Goal: Navigation & Orientation: Find specific page/section

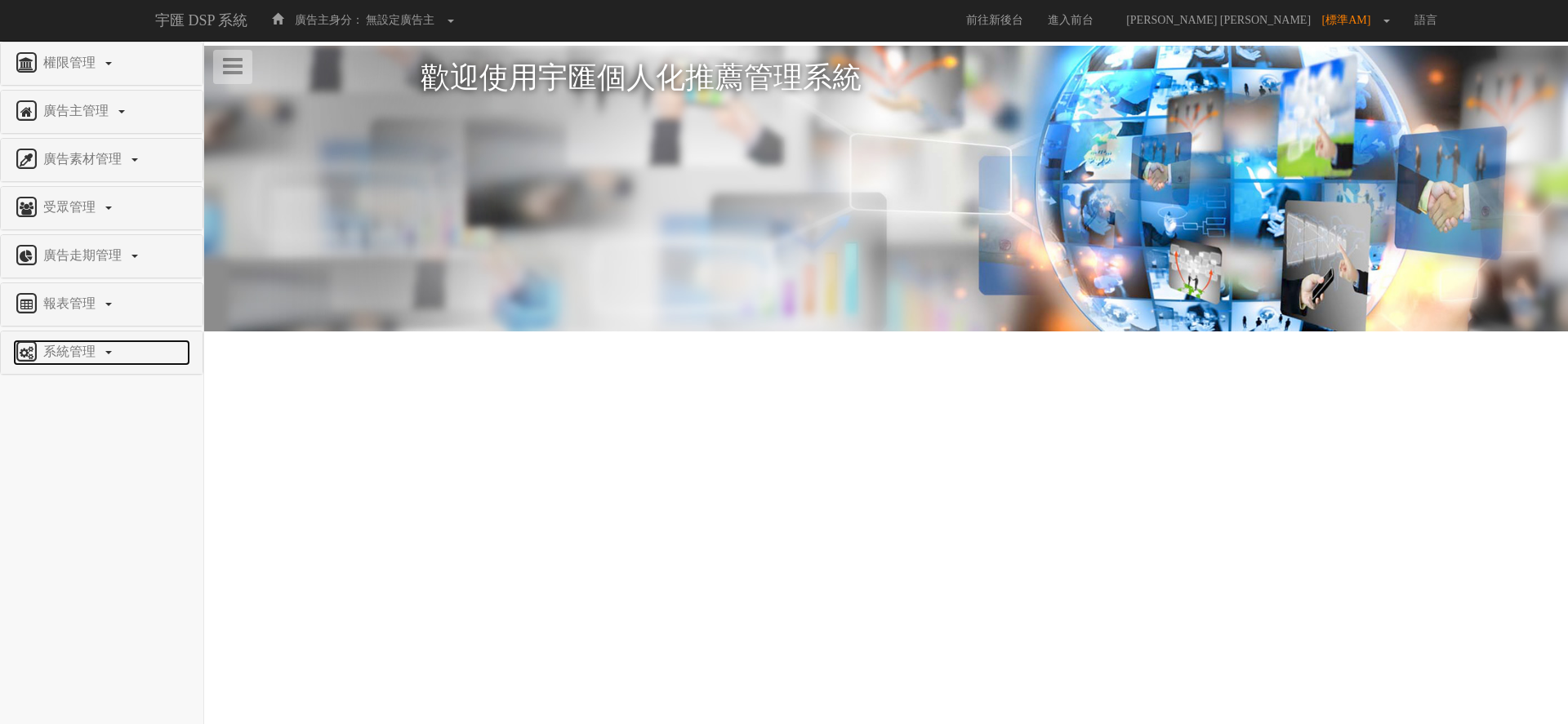
click at [89, 350] on span "系統管理" at bounding box center [71, 351] width 64 height 14
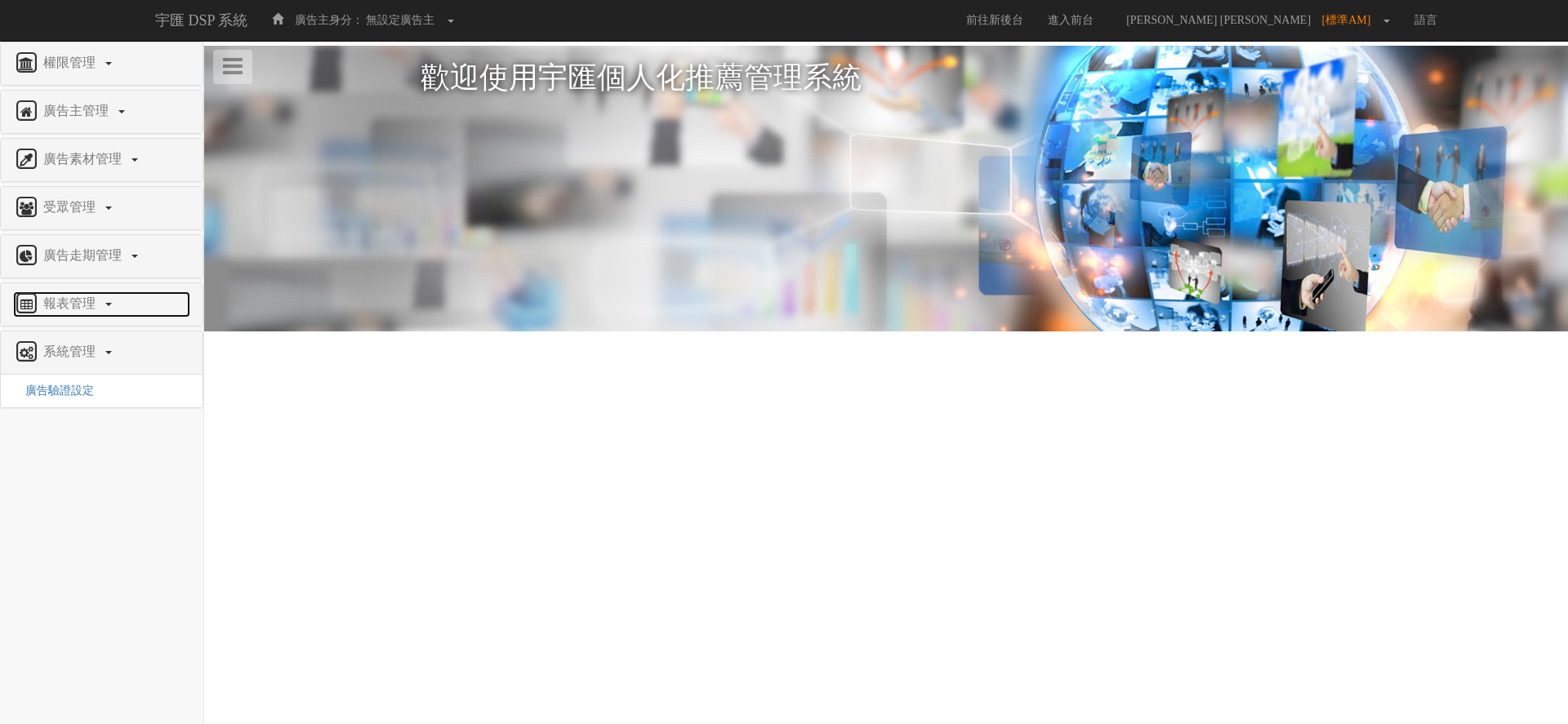
click at [92, 310] on span "報表管理" at bounding box center [71, 303] width 64 height 14
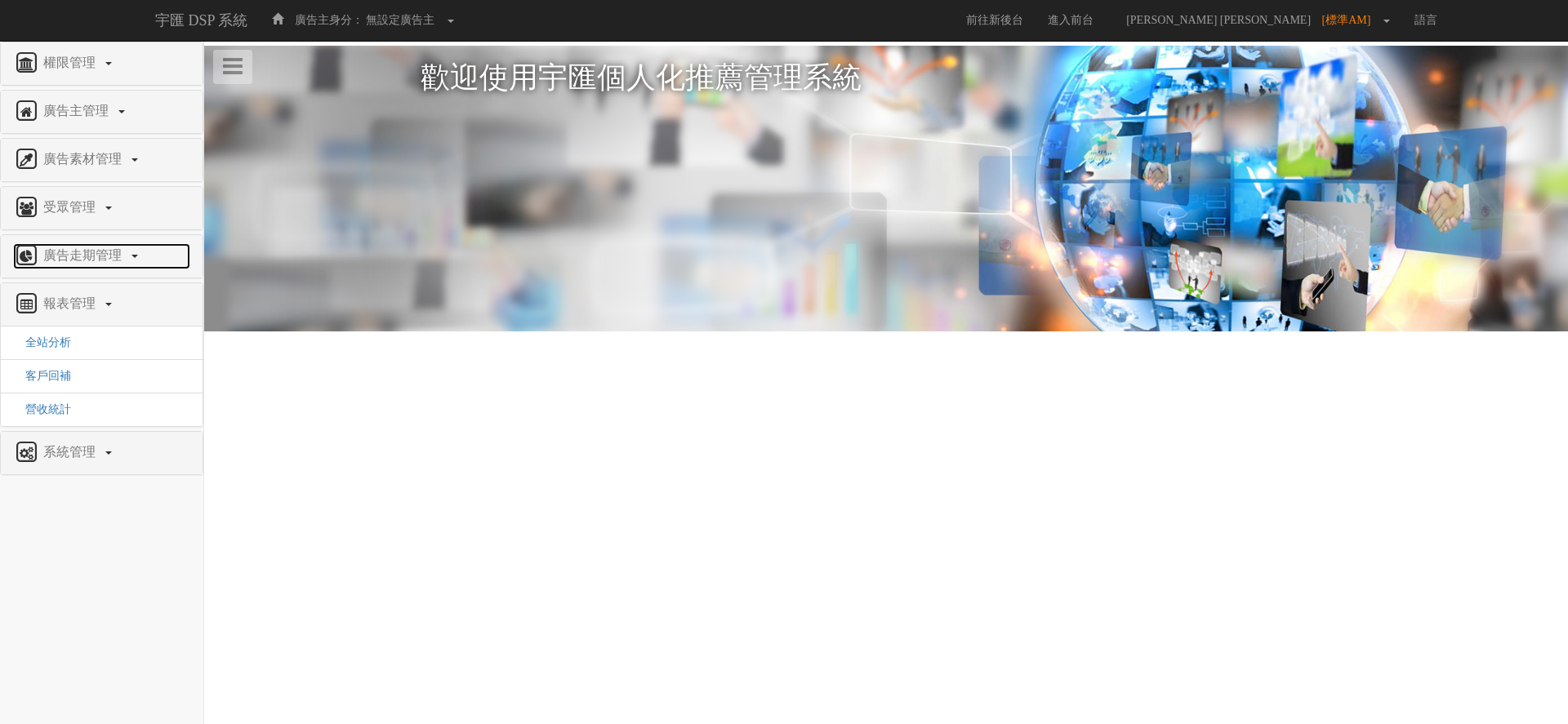
click at [77, 267] on link "廣告走期管理" at bounding box center [102, 257] width 178 height 26
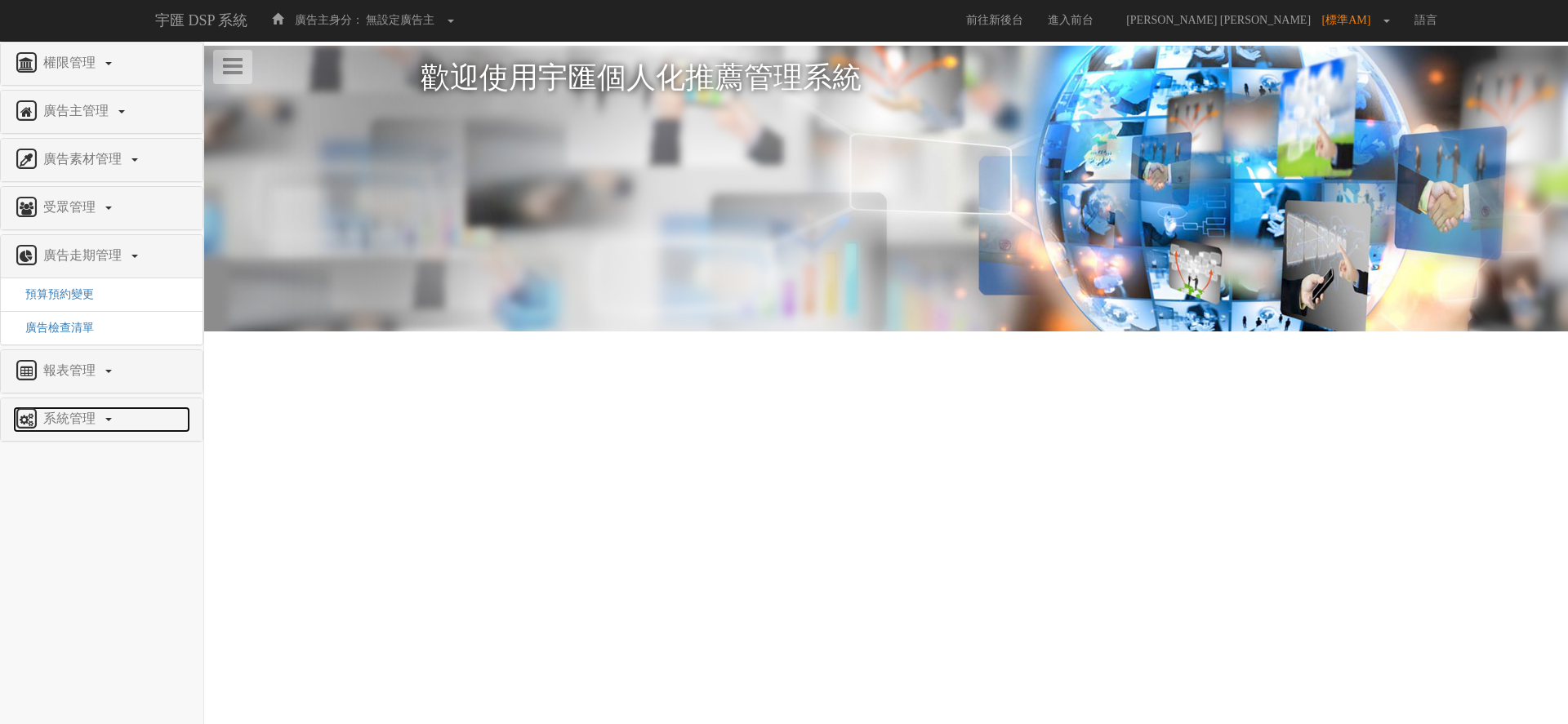
click at [105, 419] on link "系統管理" at bounding box center [102, 420] width 178 height 26
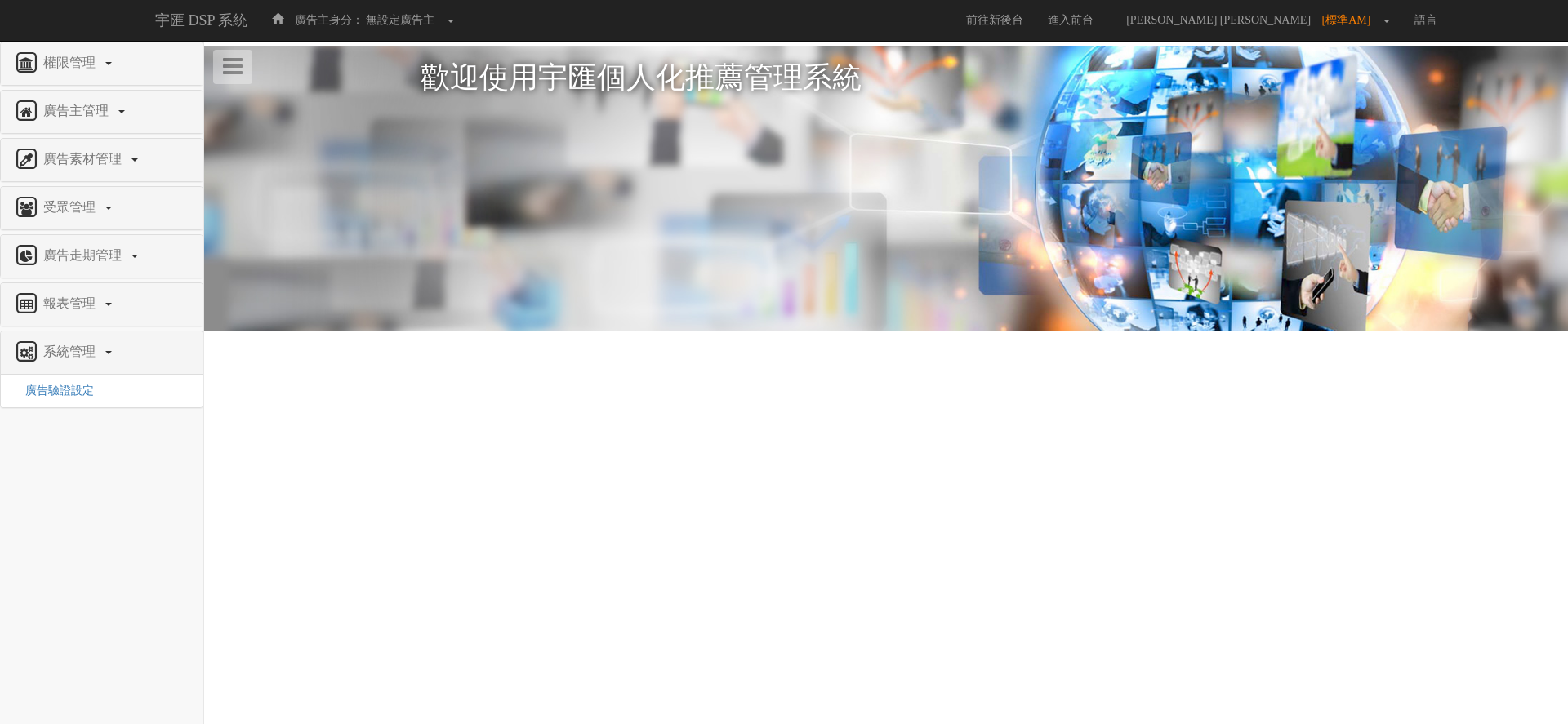
click at [715, 423] on html "宇匯 DSP 系統 廣告主身分： 無設定廣告主 無設定廣告主 [001] CoreTeam測試用1 [002] CoreTeam測試用2-LineApp [0…" at bounding box center [784, 211] width 1568 height 423
click at [520, 423] on html "宇匯 DSP 系統 廣告主身分： 無設定廣告主 無設定廣告主 [001] CoreTeam測試用1 [002] CoreTeam測試用2-LineApp [0…" at bounding box center [784, 211] width 1568 height 423
click at [132, 258] on link "廣告走期管理" at bounding box center [102, 257] width 178 height 26
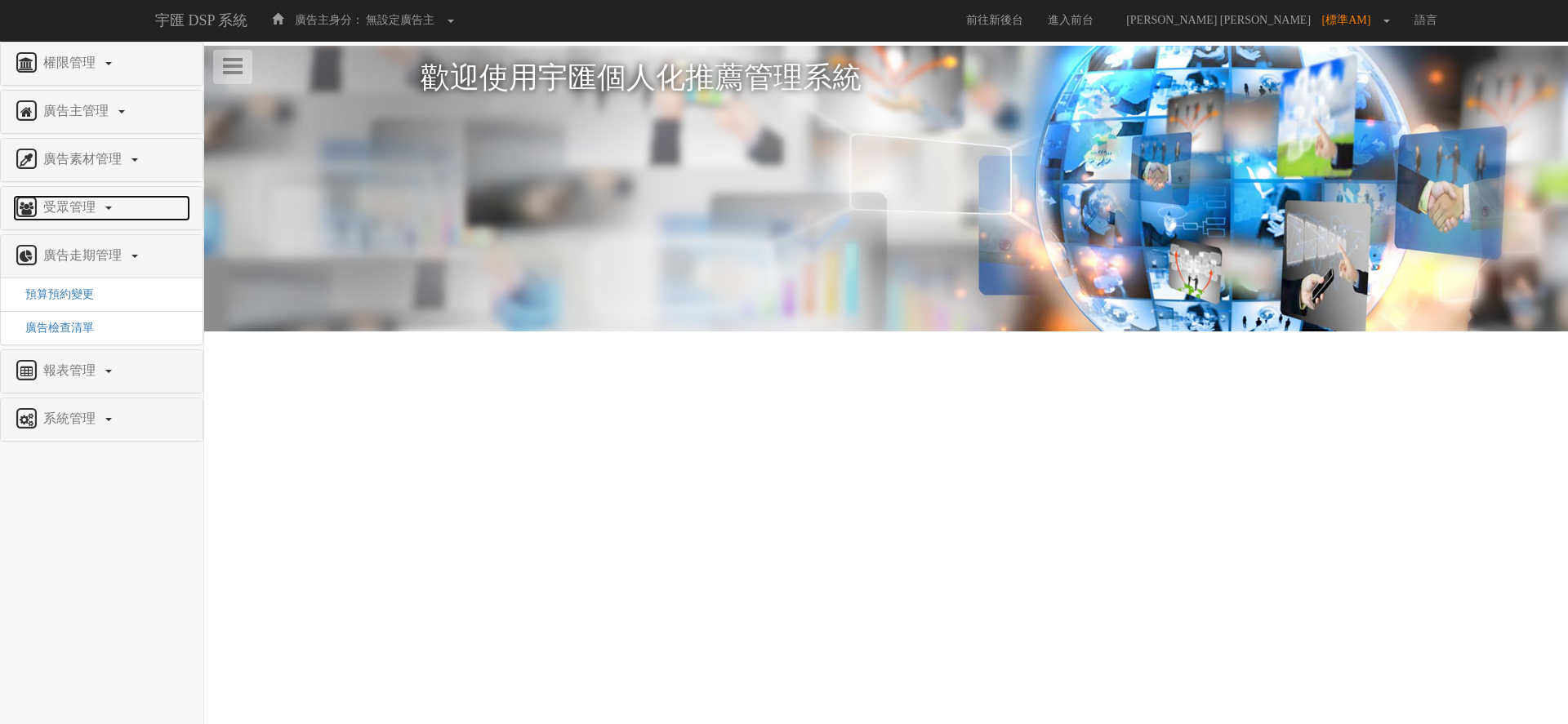
click at [105, 207] on link "受眾管理" at bounding box center [102, 208] width 178 height 26
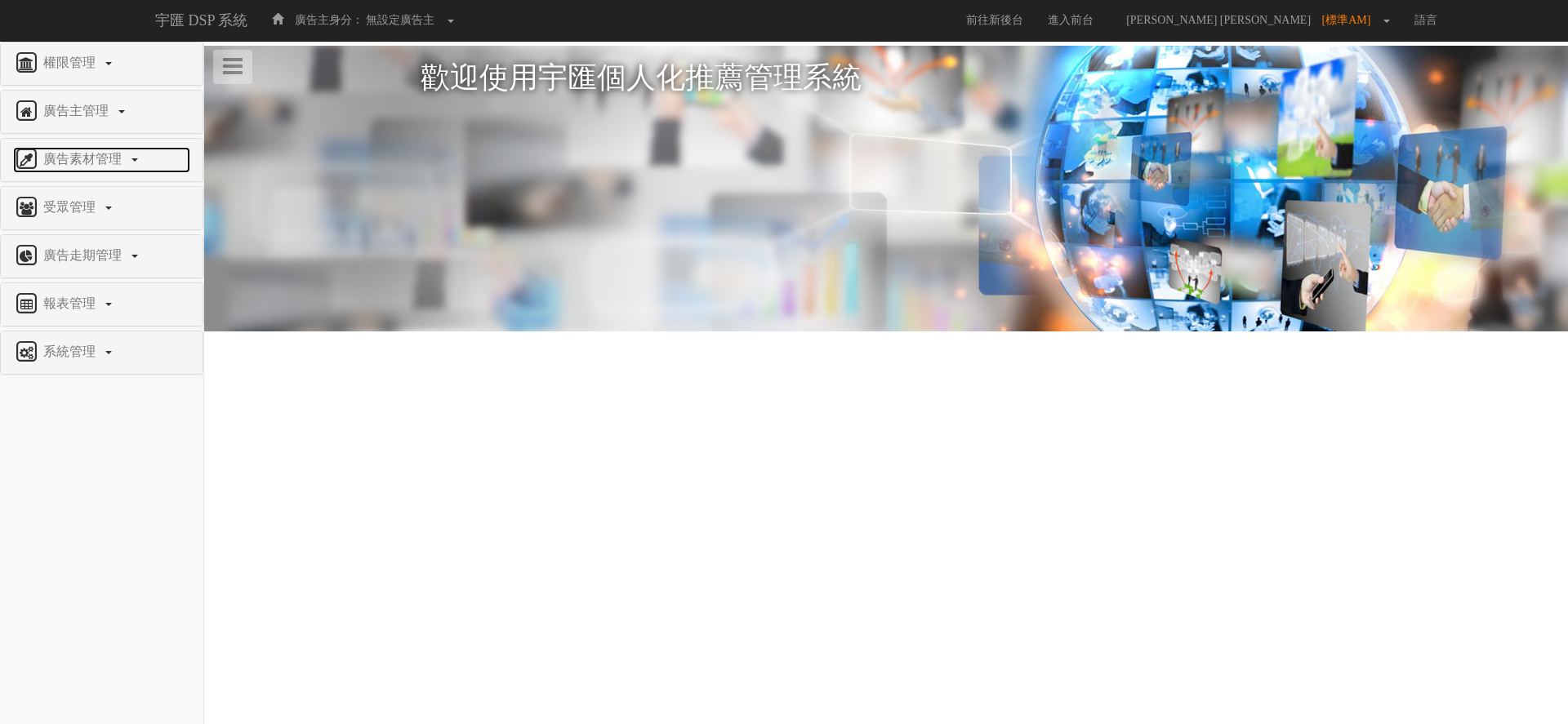
click at [126, 164] on span "廣告素材管理" at bounding box center [84, 159] width 91 height 14
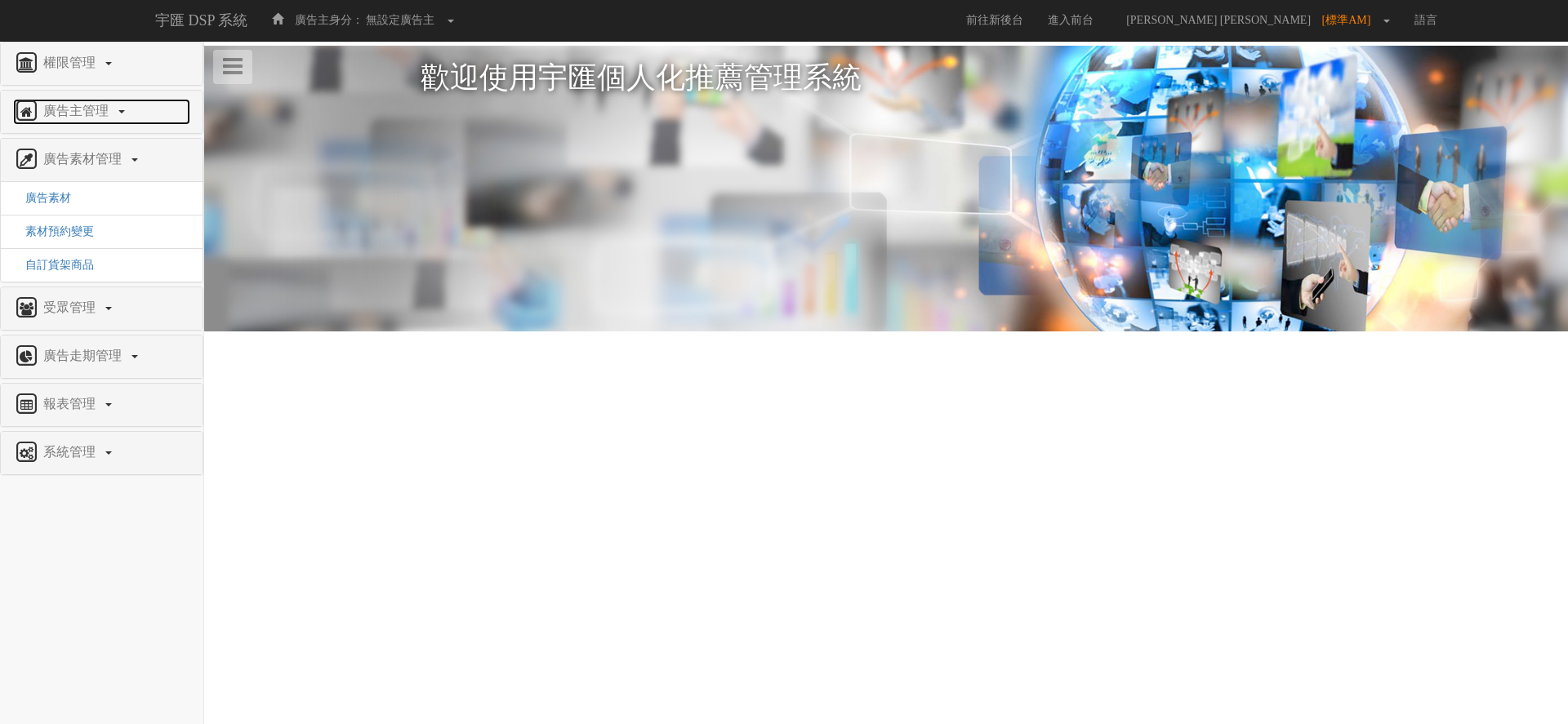
click at [101, 109] on span "廣告主管理" at bounding box center [78, 111] width 78 height 14
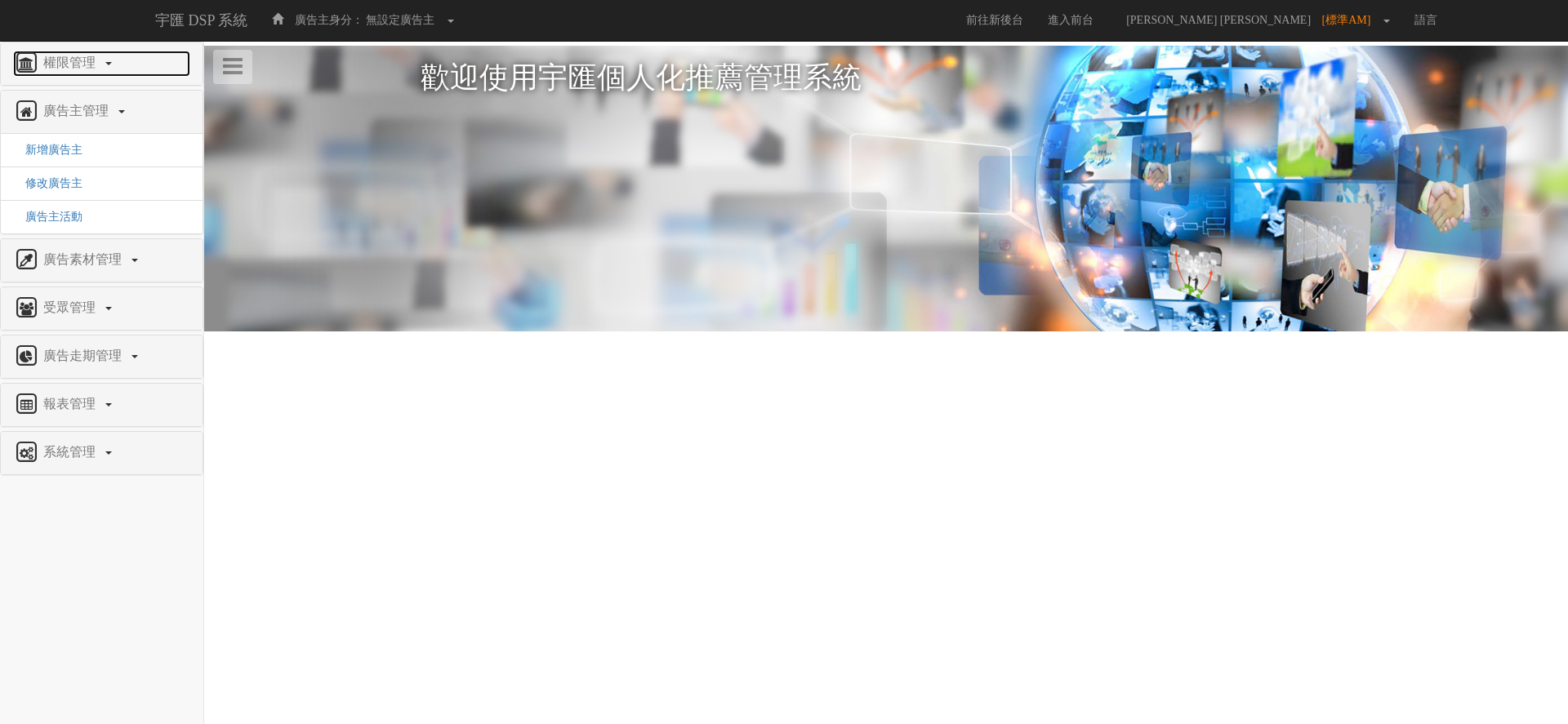
click at [97, 60] on span "權限管理" at bounding box center [71, 62] width 64 height 14
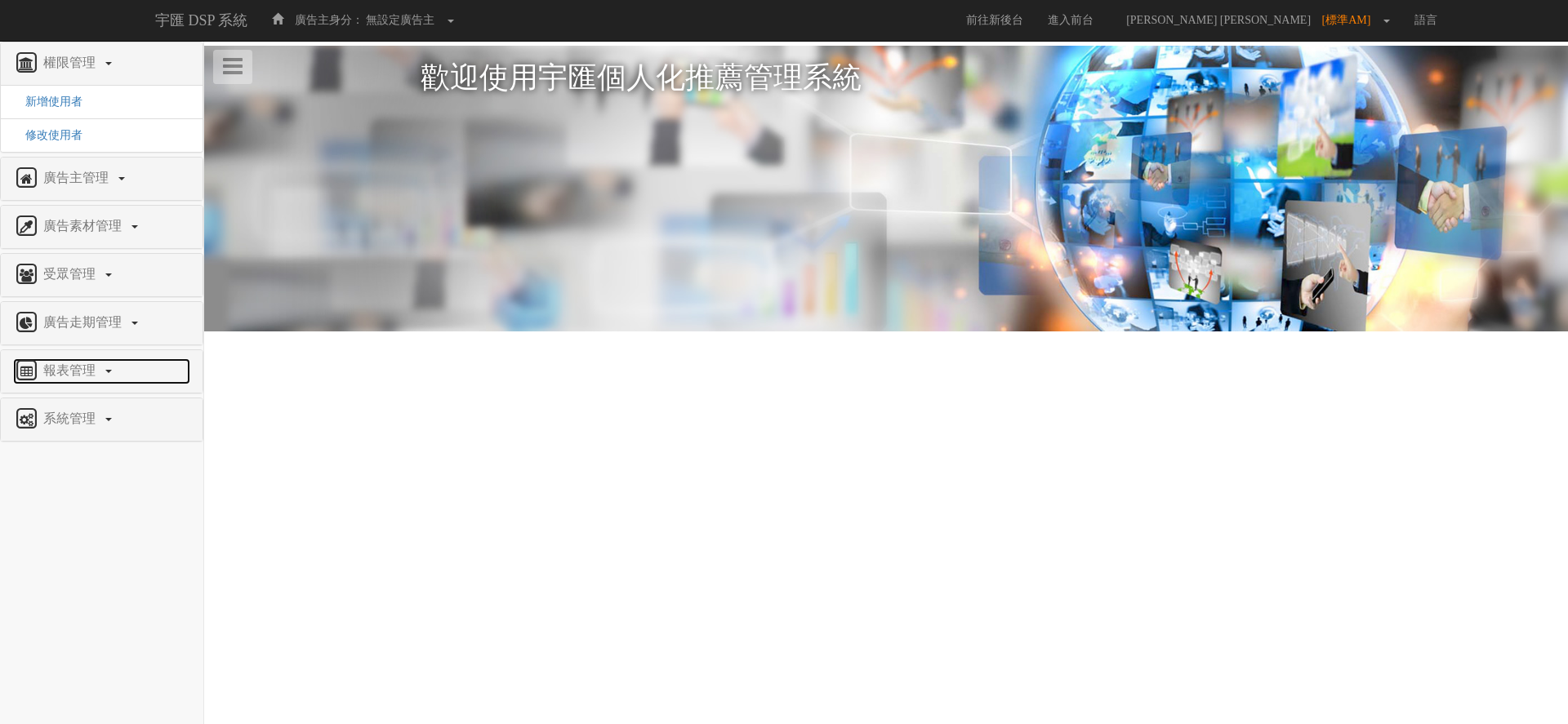
click at [100, 383] on link "報表管理" at bounding box center [102, 371] width 178 height 26
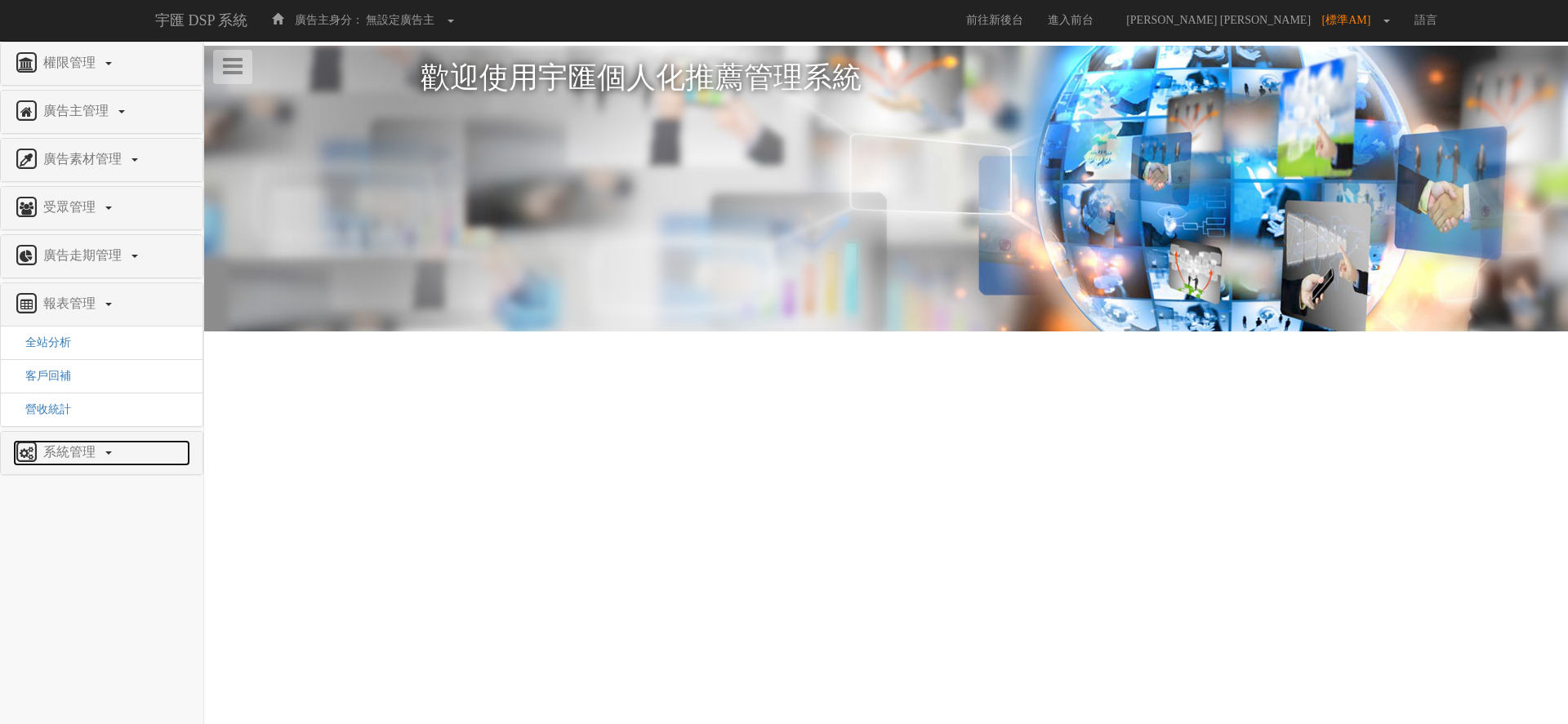
click at [99, 449] on span "系統管理" at bounding box center [71, 452] width 64 height 14
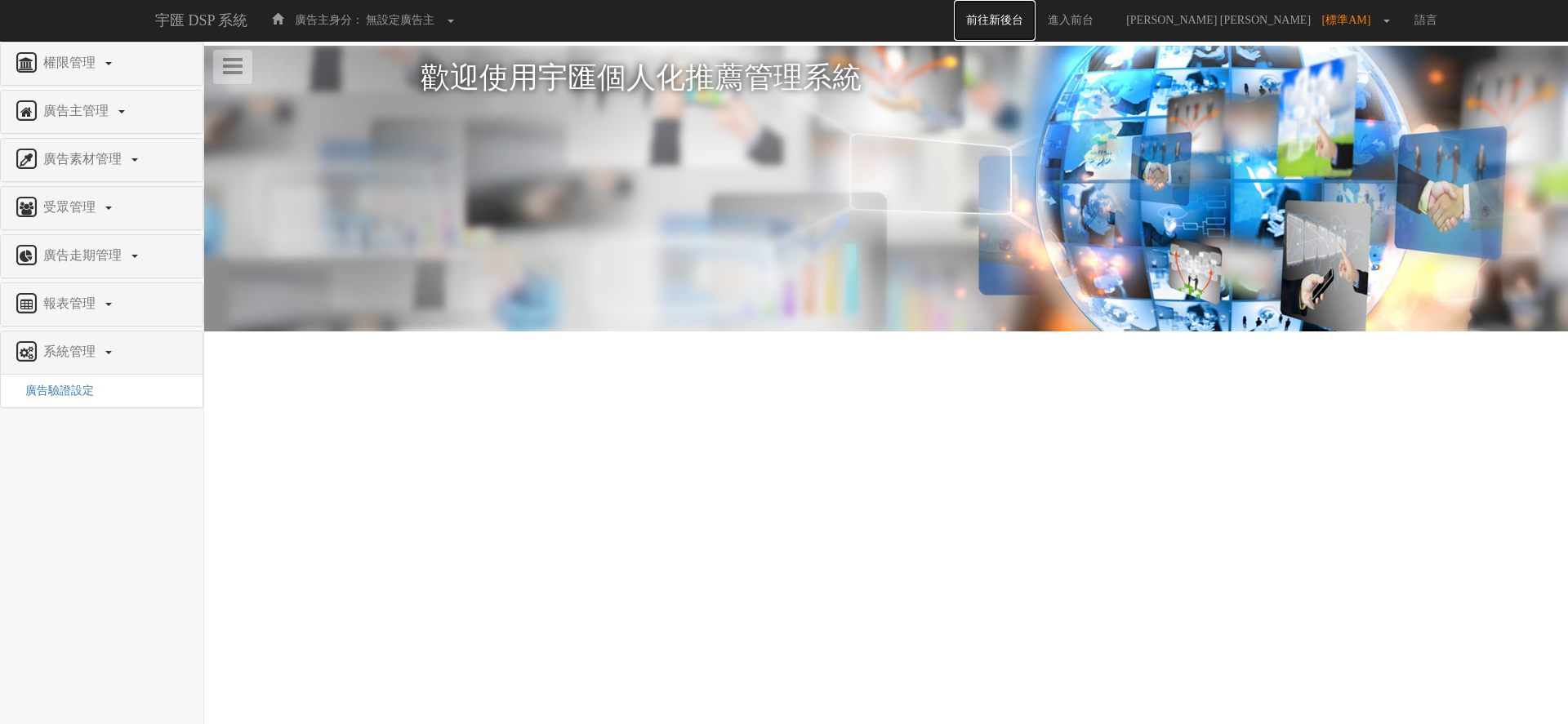
click at [1035, 8] on link "前往新後台" at bounding box center [994, 20] width 82 height 40
